Goal: Task Accomplishment & Management: Complete application form

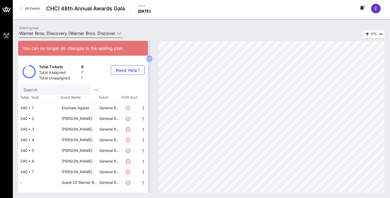
click at [92, 34] on input "Warner Bros. Discovery (Warner Bros. Discovery) [[PERSON_NAME], [PERSON_NAME][E…" at bounding box center [67, 33] width 96 height 9
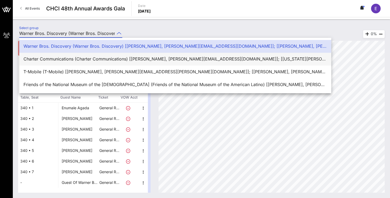
click at [92, 59] on div "Charter Communications (Charter Communications) [[PERSON_NAME], [PERSON_NAME][E…" at bounding box center [176, 59] width 304 height 5
type input "Charter Communications (Charter Communications) [[PERSON_NAME], [PERSON_NAME][E…"
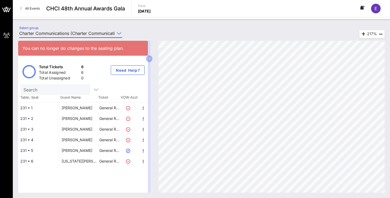
click at [81, 159] on div "[US_STATE][PERSON_NAME]" at bounding box center [80, 161] width 37 height 11
